Goal: Information Seeking & Learning: Find contact information

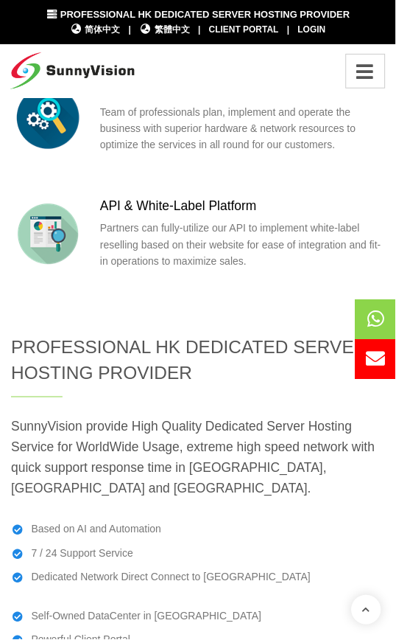
scroll to position [4421, 0]
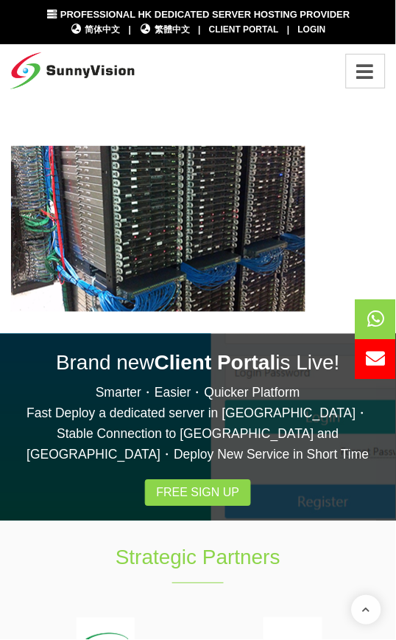
click at [365, 72] on icon "Toggle navigation" at bounding box center [366, 71] width 24 height 19
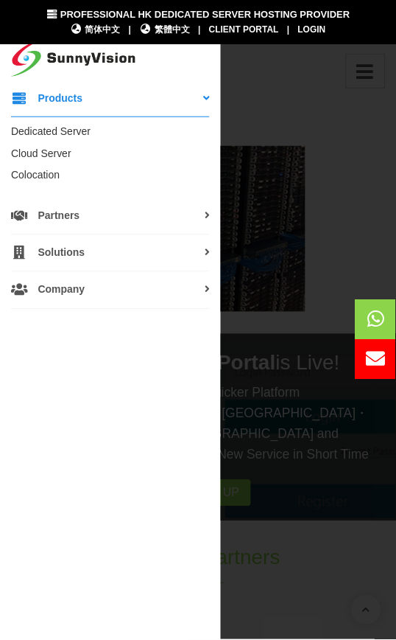
click at [207, 293] on icon at bounding box center [207, 289] width 5 height 10
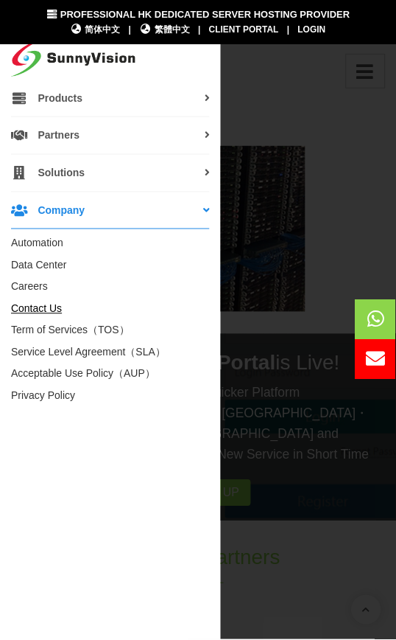
click at [45, 305] on link "Contact Us" at bounding box center [36, 309] width 51 height 12
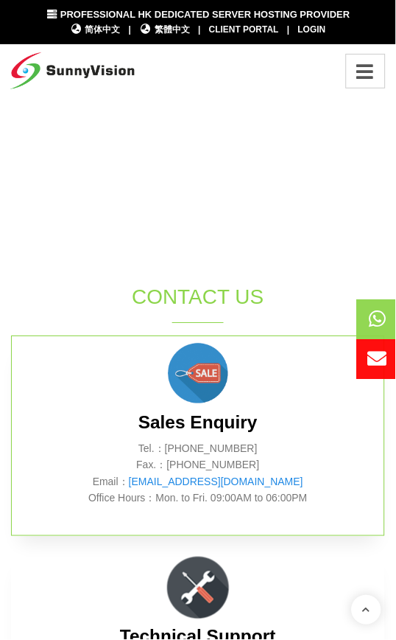
scroll to position [654, 0]
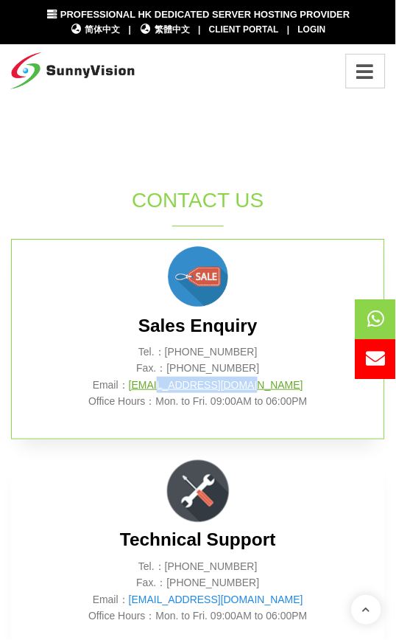
drag, startPoint x: 290, startPoint y: 358, endPoint x: 184, endPoint y: 368, distance: 105.9
click at [184, 368] on p "Tel.：[PHONE_NUMBER] Fax.：[PHONE_NUMBER] Email： [EMAIL_ADDRESS][DOMAIN_NAME] Off…" at bounding box center [198, 377] width 329 height 66
copy link "@[DOMAIN_NAME]"
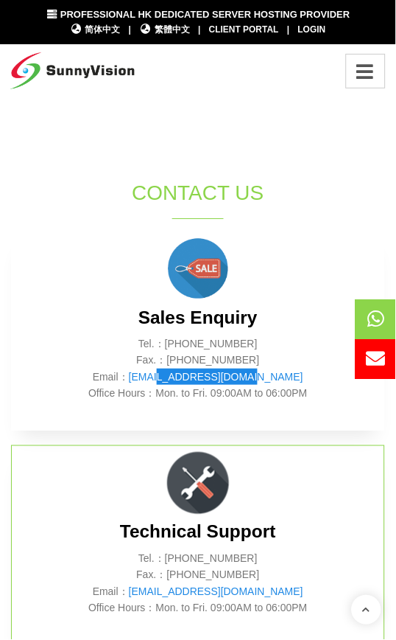
scroll to position [616, 0]
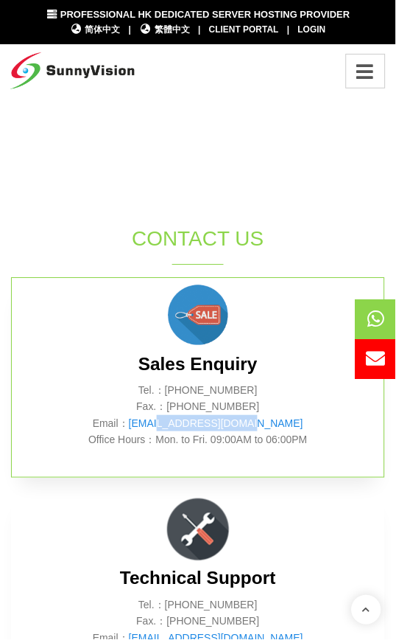
drag, startPoint x: 261, startPoint y: 366, endPoint x: 201, endPoint y: 371, distance: 59.9
click at [201, 382] on p "Tel.：[PHONE_NUMBER] Fax.：[PHONE_NUMBER] Email： [EMAIL_ADDRESS][DOMAIN_NAME] Off…" at bounding box center [198, 415] width 329 height 66
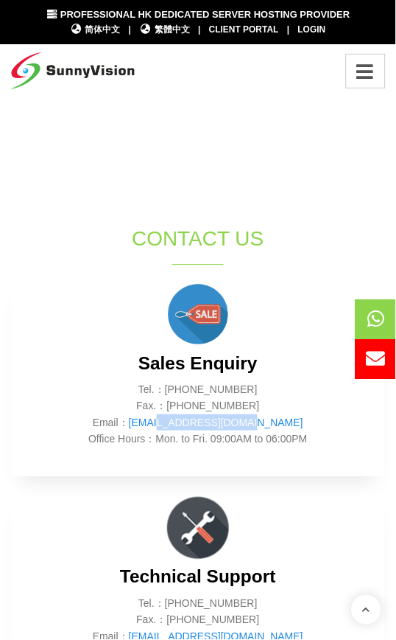
copy p "2802 0308"
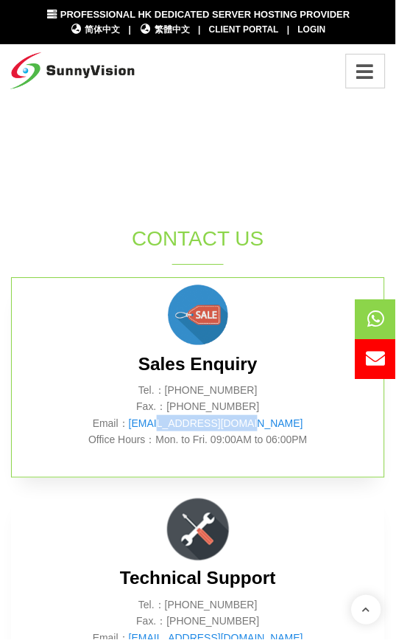
drag, startPoint x: 258, startPoint y: 385, endPoint x: 202, endPoint y: 383, distance: 56.0
click at [202, 383] on p "Tel.：[PHONE_NUMBER] Fax.：[PHONE_NUMBER] Email： [EMAIL_ADDRESS][DOMAIN_NAME] Off…" at bounding box center [198, 415] width 329 height 66
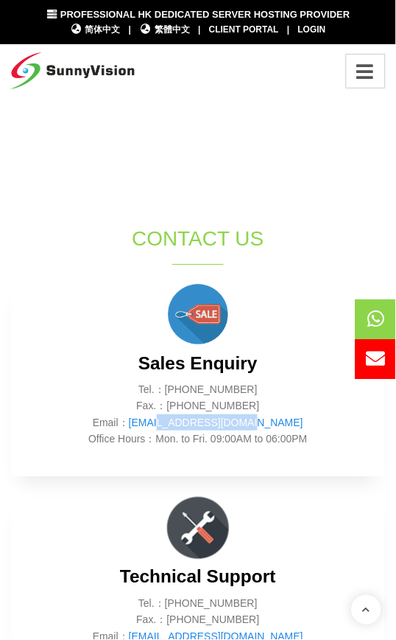
copy p "2802 0098"
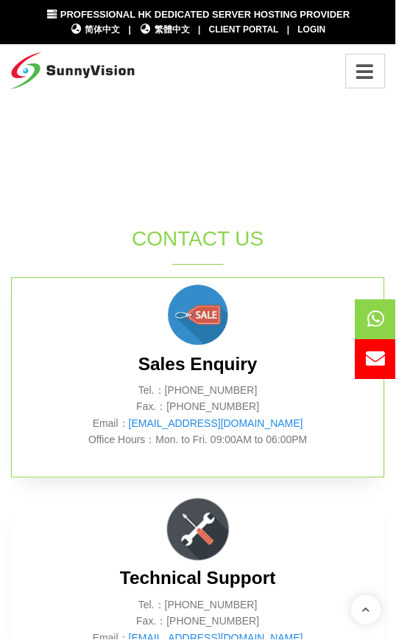
click at [256, 311] on div "Sales Enquiry Tel.：[PHONE_NUMBER] Fax.：[PHONE_NUMBER] Email： [EMAIL_ADDRESS][DO…" at bounding box center [198, 378] width 374 height 201
